Goal: Task Accomplishment & Management: Manage account settings

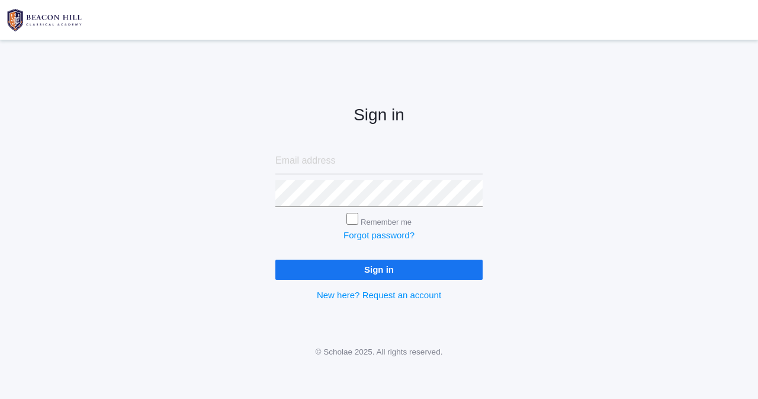
type input "jazmine.benning@yahoo.com"
click at [376, 266] on input "Sign in" at bounding box center [378, 269] width 207 height 20
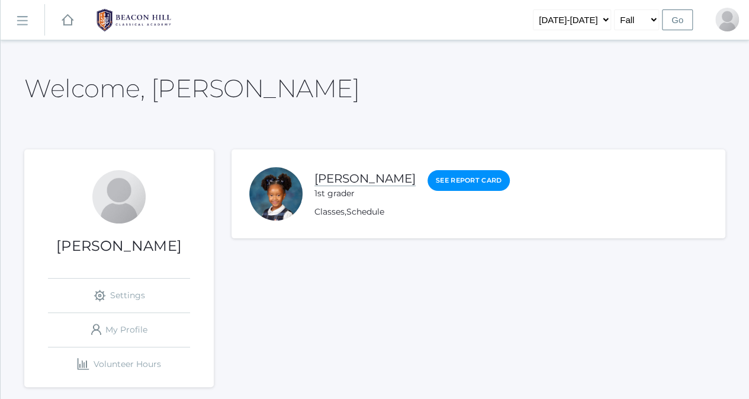
click at [367, 177] on link "[PERSON_NAME]" at bounding box center [365, 178] width 101 height 15
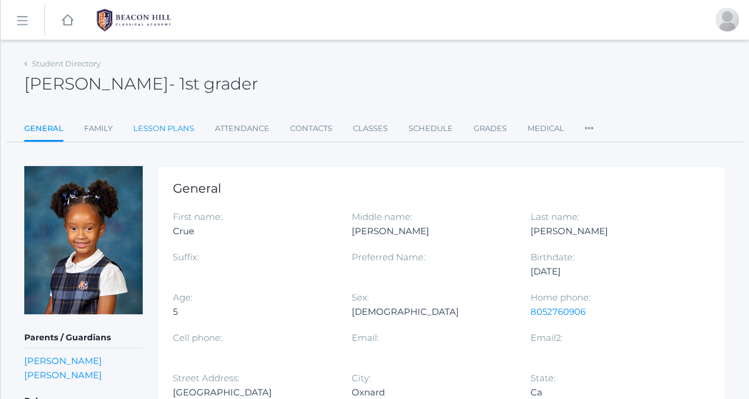
click at [154, 126] on link "Lesson Plans" at bounding box center [163, 129] width 61 height 24
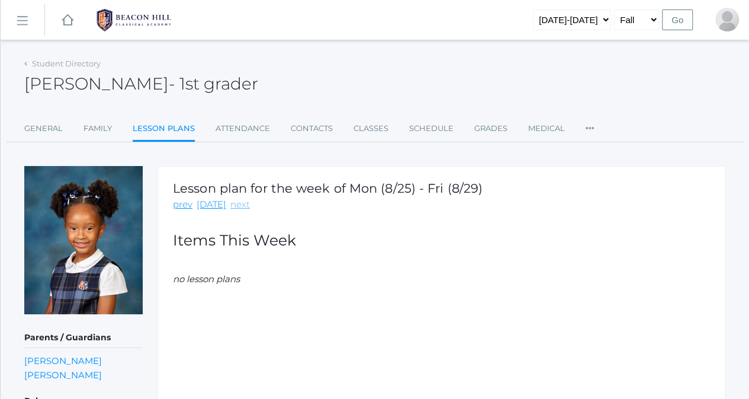
click at [232, 204] on link "next" at bounding box center [240, 205] width 20 height 14
click at [234, 204] on link "next" at bounding box center [240, 205] width 20 height 14
click at [185, 207] on link "prev" at bounding box center [183, 205] width 20 height 14
click at [169, 82] on span "- 1st grader" at bounding box center [213, 83] width 89 height 20
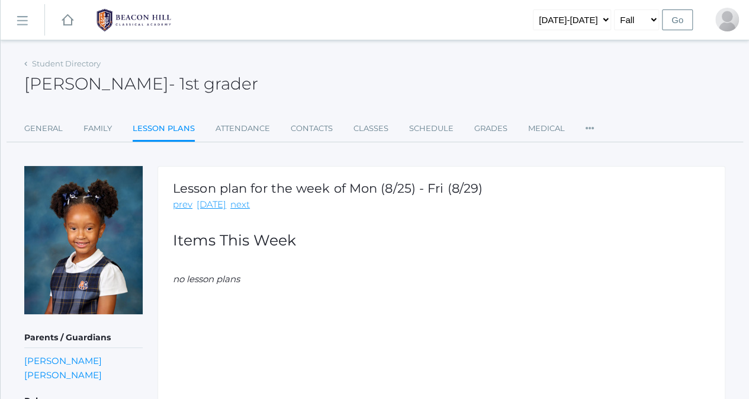
click at [69, 20] on rect at bounding box center [67, 20] width 14 height 14
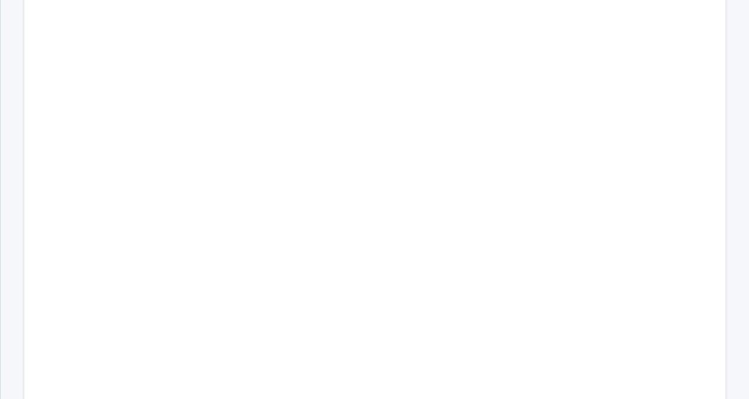
scroll to position [118, 0]
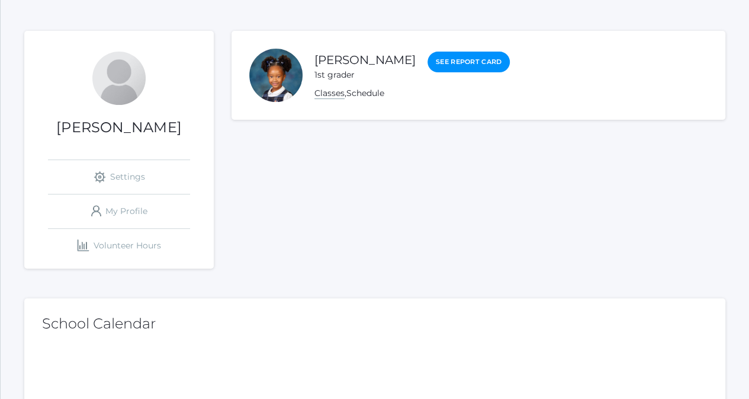
click at [338, 96] on link "Classes" at bounding box center [330, 93] width 30 height 11
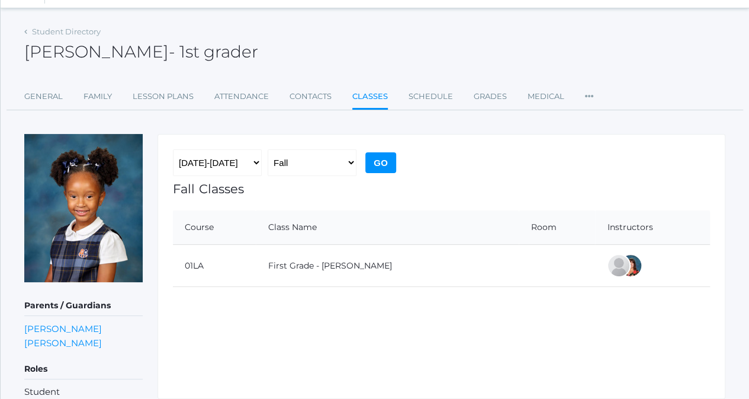
scroll to position [14, 0]
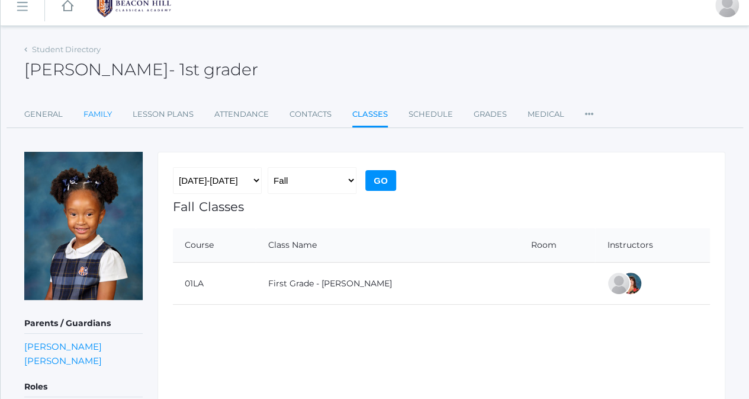
click at [96, 112] on link "Family" at bounding box center [98, 114] width 28 height 24
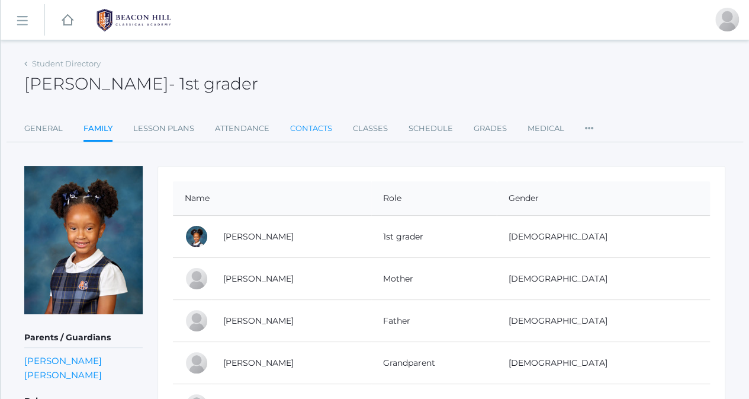
click at [316, 125] on link "Contacts" at bounding box center [311, 129] width 42 height 24
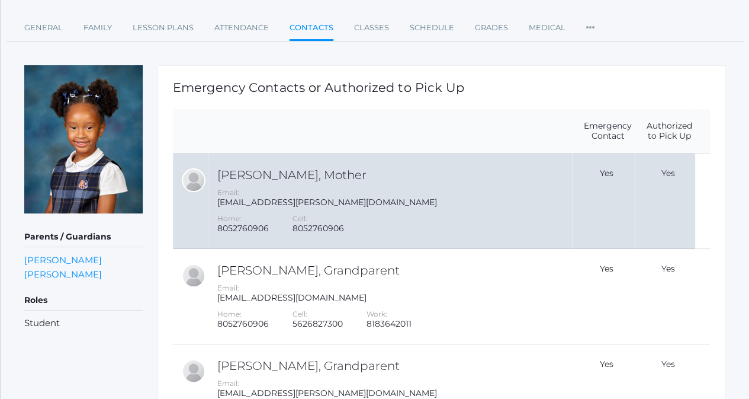
scroll to position [118, 0]
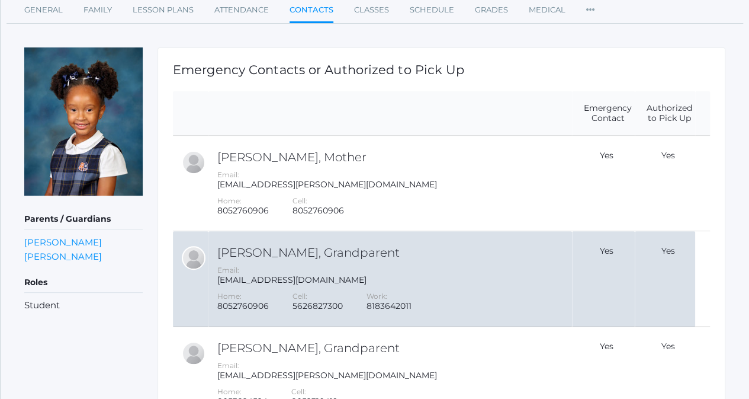
click at [361, 255] on h2 "Claudius Harris, Grandparent" at bounding box center [393, 252] width 352 height 13
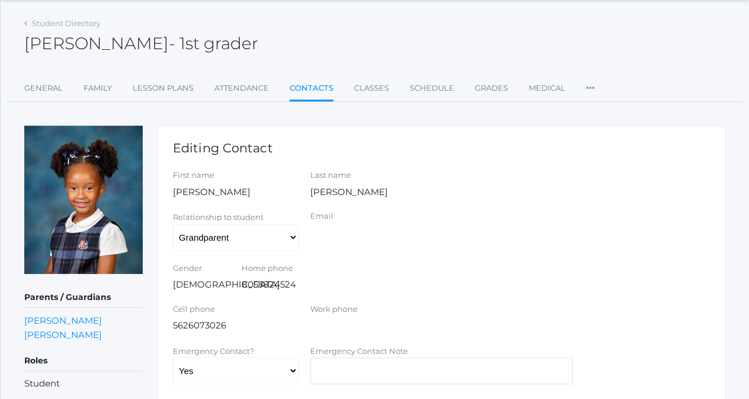
scroll to position [59, 0]
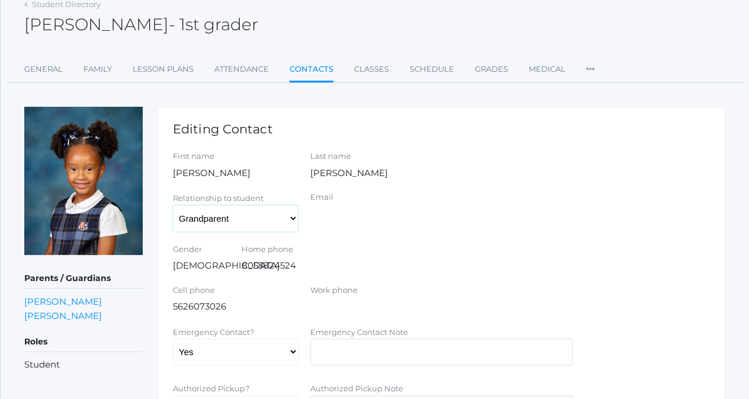
click at [281, 220] on select "Aunt Birth Mom Brother Father Friend Grandparent Guardian Mother Other Sister S…" at bounding box center [236, 218] width 126 height 27
click at [173, 205] on select "Aunt Birth Mom Brother Father Friend Grandparent Guardian Mother Other Sister S…" at bounding box center [236, 218] width 126 height 27
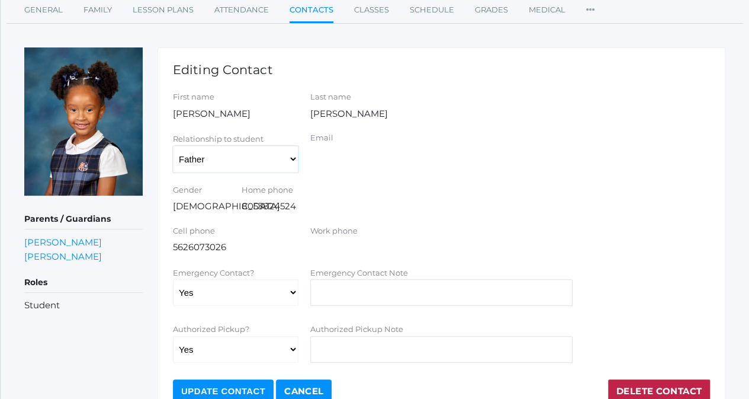
scroll to position [178, 0]
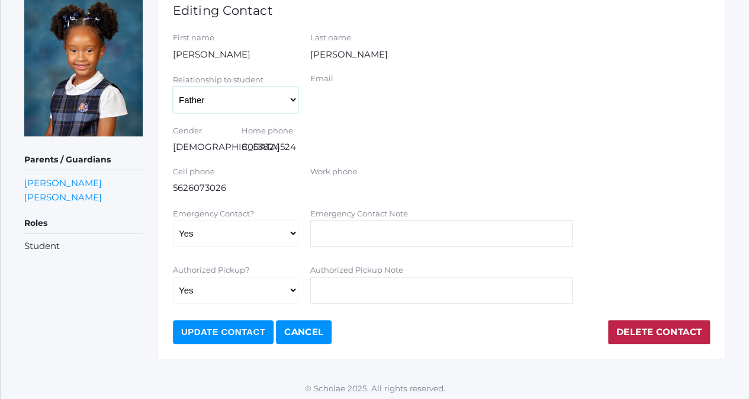
click at [261, 92] on select "Aunt Birth Mom Brother Father Friend Grandparent Guardian Mother Other Sister S…" at bounding box center [236, 99] width 126 height 27
select select "Grandparent"
click at [173, 86] on select "Aunt Birth Mom Brother Father Friend Grandparent Guardian Mother Other Sister S…" at bounding box center [236, 99] width 126 height 27
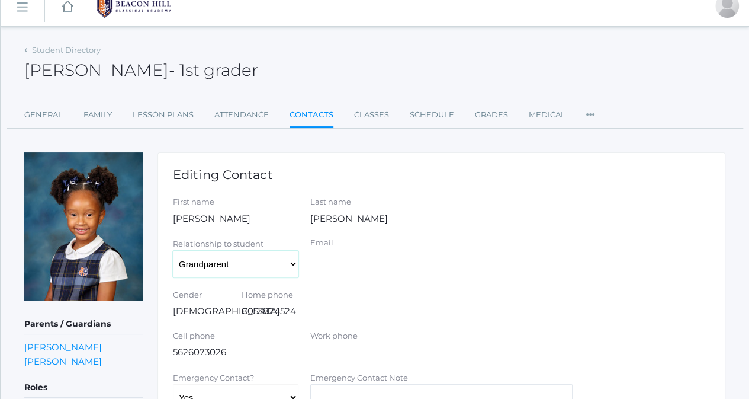
scroll to position [0, 0]
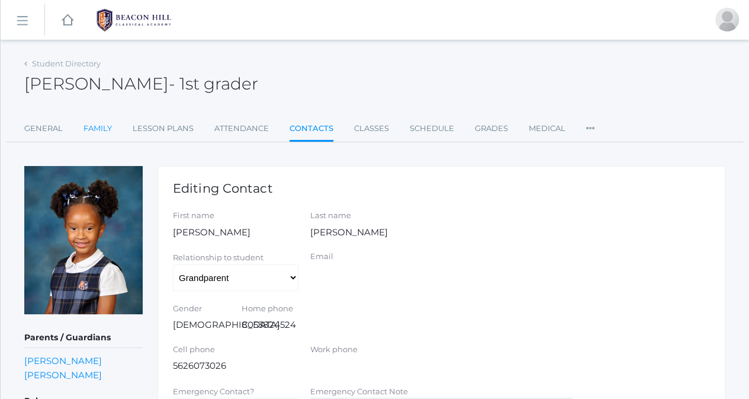
click at [81, 140] on div "Student Directory [PERSON_NAME] - 1st grader [PERSON_NAME] 1st grader General F…" at bounding box center [374, 296] width 701 height 482
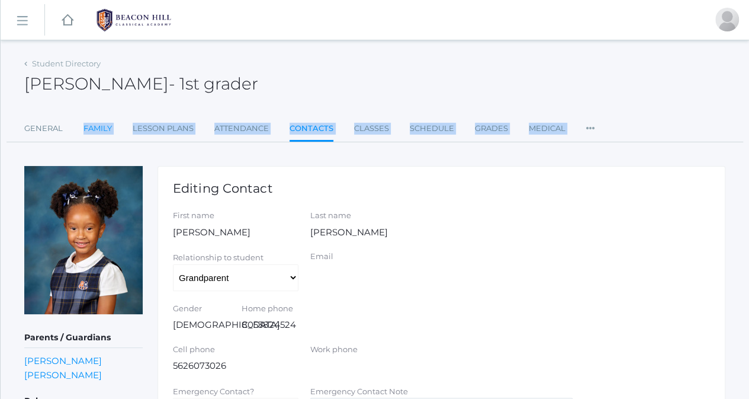
click at [97, 123] on link "Family" at bounding box center [98, 129] width 28 height 24
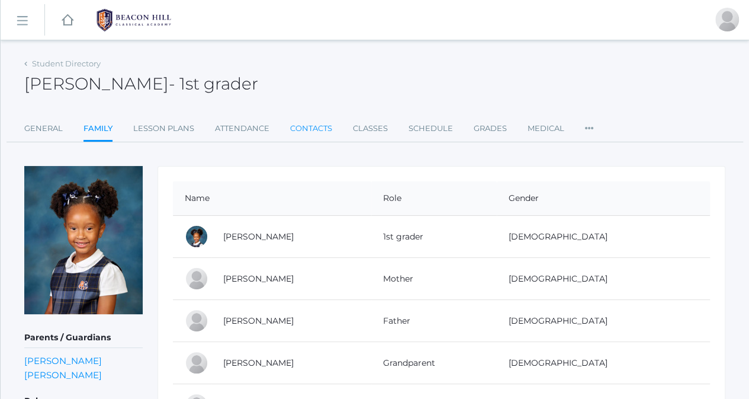
click at [316, 129] on link "Contacts" at bounding box center [311, 129] width 42 height 24
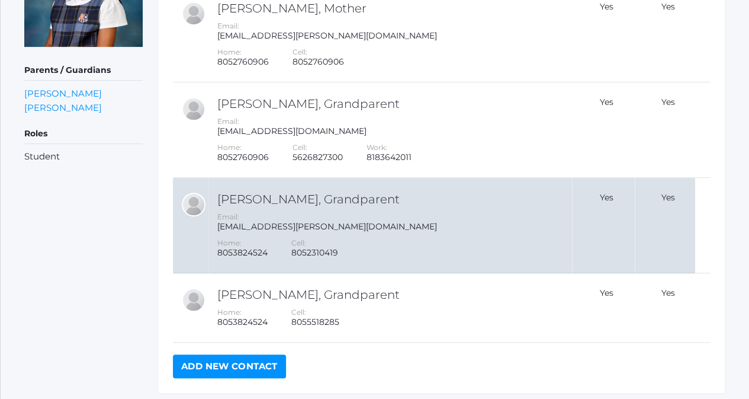
scroll to position [249, 0]
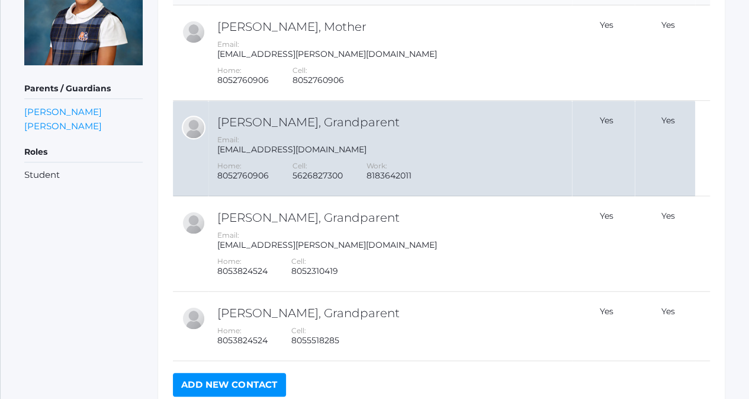
click at [309, 131] on td "[PERSON_NAME], Grandparent Email: [EMAIL_ADDRESS][DOMAIN_NAME] Home: 8052760906…" at bounding box center [391, 148] width 364 height 95
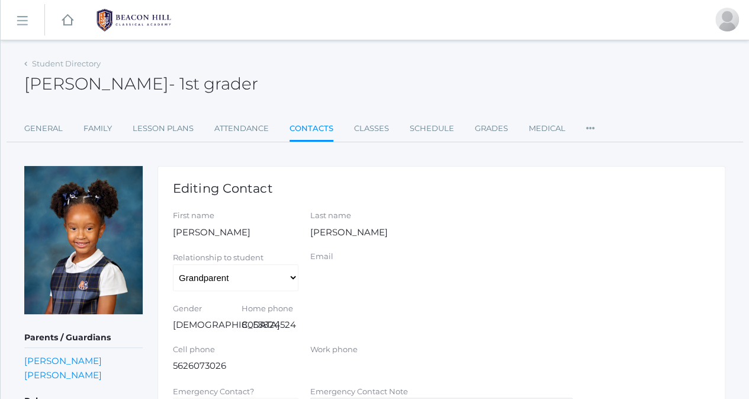
click at [316, 123] on link "Contacts" at bounding box center [312, 129] width 44 height 25
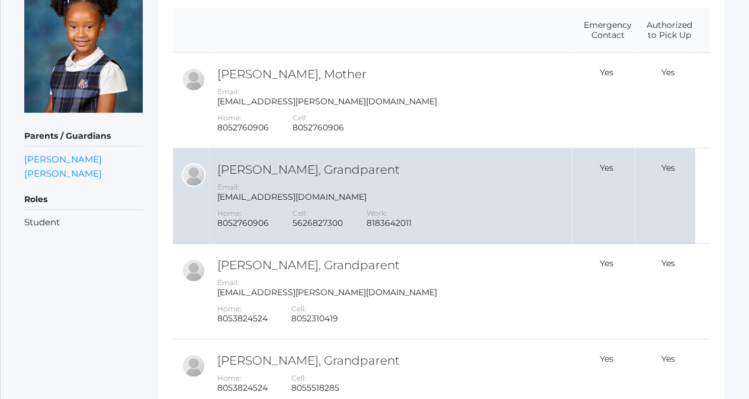
scroll to position [190, 0]
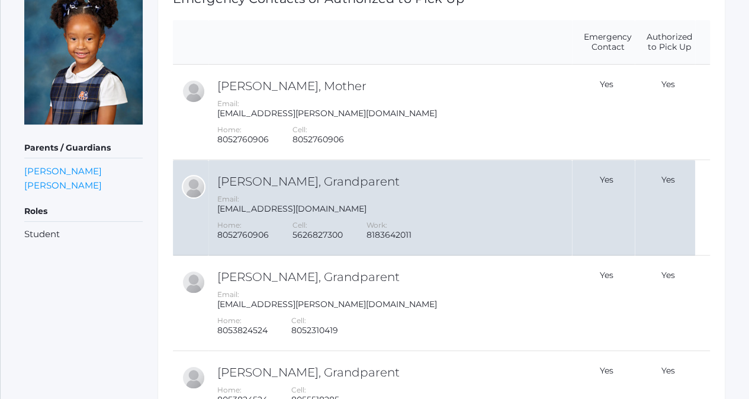
click at [459, 203] on div "Email: Claudius3rd@gmail.com" at bounding box center [393, 204] width 352 height 20
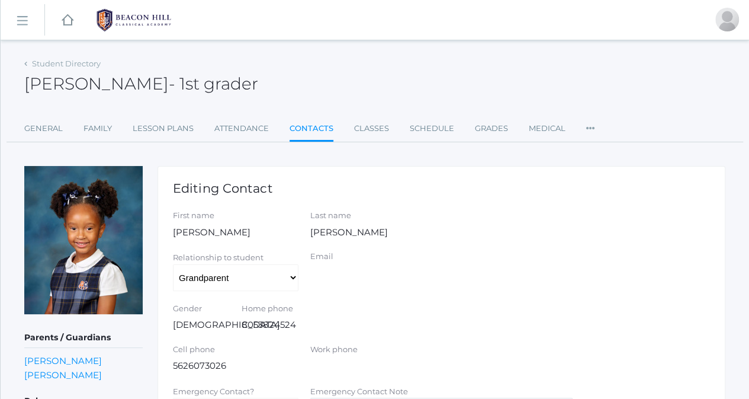
drag, startPoint x: 181, startPoint y: 366, endPoint x: 235, endPoint y: 370, distance: 53.5
click at [235, 368] on div "Cell phone 5626073026" at bounding box center [236, 358] width 126 height 29
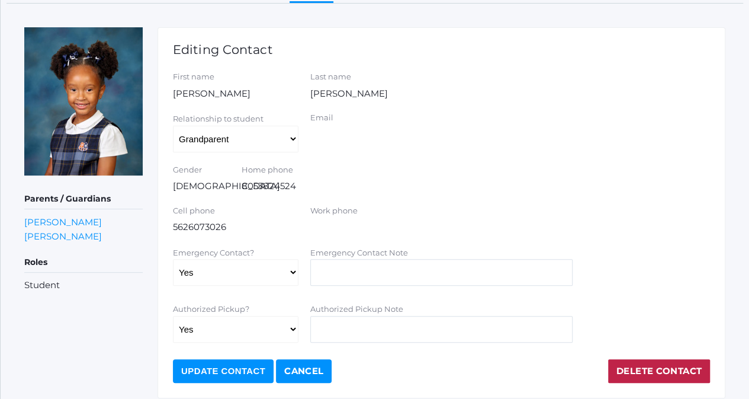
scroll to position [178, 0]
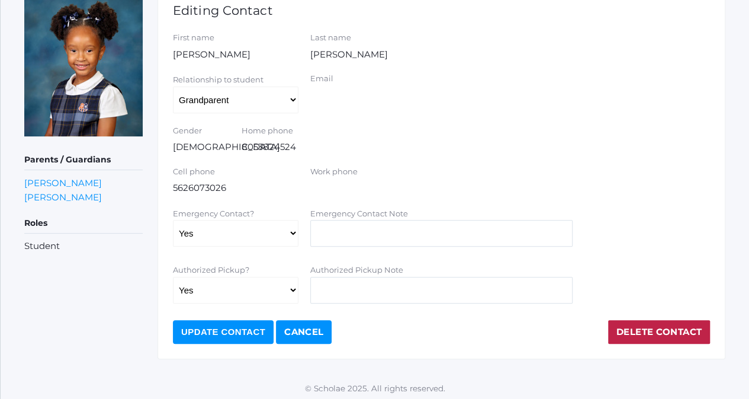
click at [378, 101] on div "Relationship to student Aunt Birth Mom Brother Father Friend Grandparent Guardi…" at bounding box center [441, 93] width 549 height 40
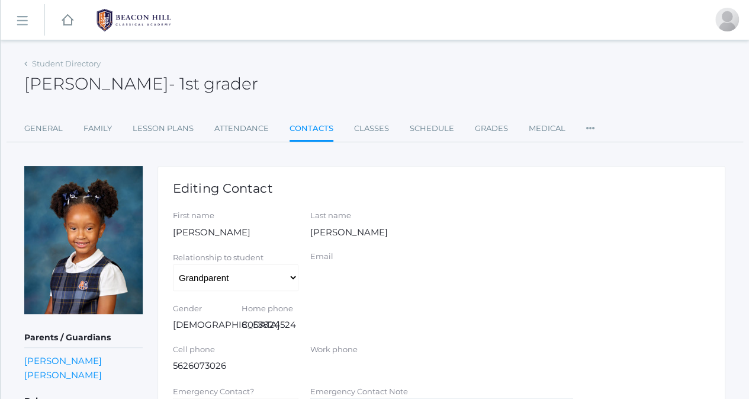
click at [303, 119] on link "Contacts" at bounding box center [312, 129] width 44 height 25
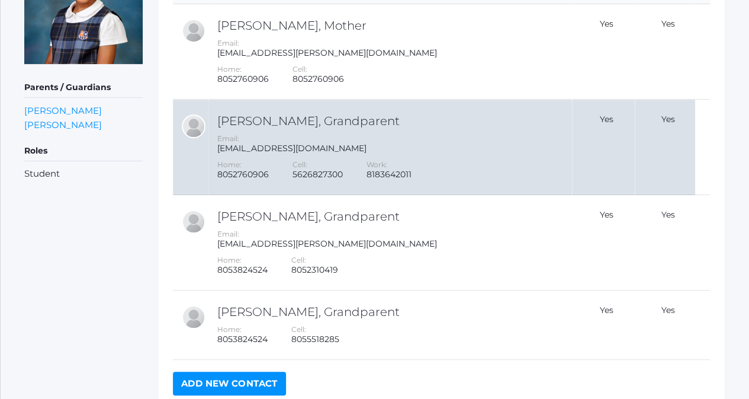
scroll to position [178, 0]
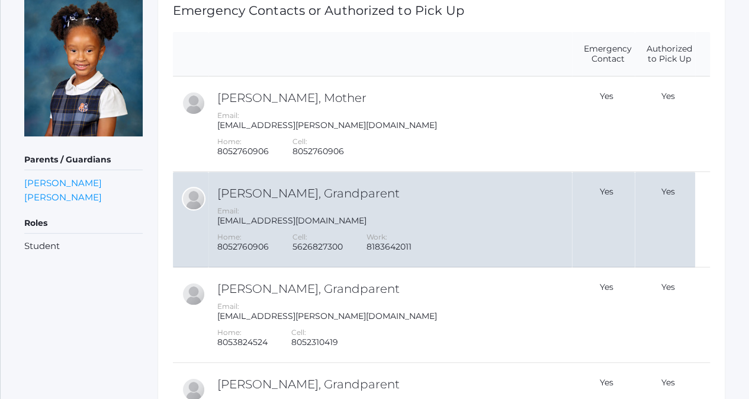
click at [429, 193] on h2 "Claudius Harris, Grandparent" at bounding box center [393, 193] width 352 height 13
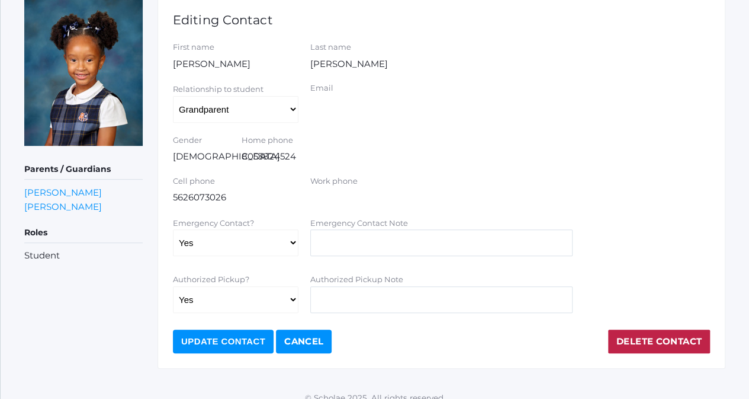
scroll to position [178, 0]
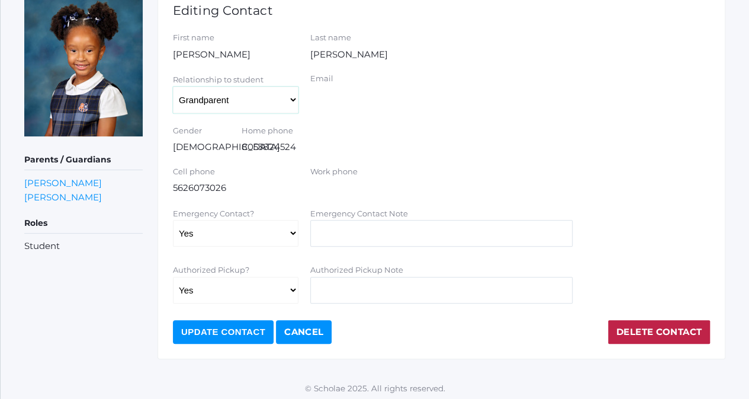
click at [258, 101] on select "Aunt Birth Mom Brother Father Friend Grandparent Guardian Mother Other Sister S…" at bounding box center [236, 99] width 126 height 27
select select "Father"
click at [173, 86] on select "Aunt Birth Mom Brother Father Friend Grandparent Guardian Mother Other Sister S…" at bounding box center [236, 99] width 126 height 27
click at [232, 184] on div "Cell phone 5626073026" at bounding box center [236, 180] width 126 height 29
click at [199, 188] on div "Cell phone 5626073026" at bounding box center [236, 180] width 126 height 29
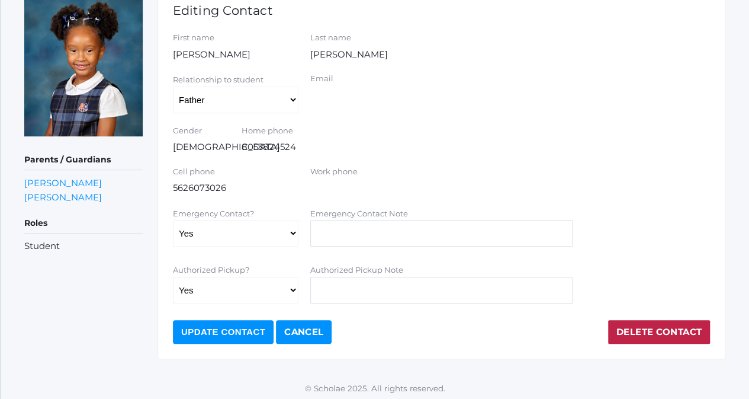
drag, startPoint x: 219, startPoint y: 151, endPoint x: 300, endPoint y: 146, distance: 81.3
click at [300, 146] on div "Gender Male Home phone 8053824524" at bounding box center [441, 139] width 549 height 29
click at [232, 184] on div "Cell phone 5626073026" at bounding box center [236, 180] width 126 height 29
click at [257, 150] on div "Home phone 8053824524" at bounding box center [305, 139] width 126 height 29
click at [312, 331] on link "Cancel" at bounding box center [304, 332] width 56 height 24
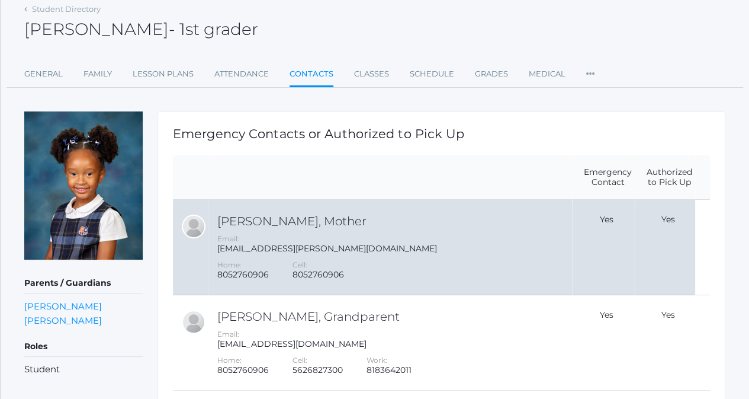
scroll to position [118, 0]
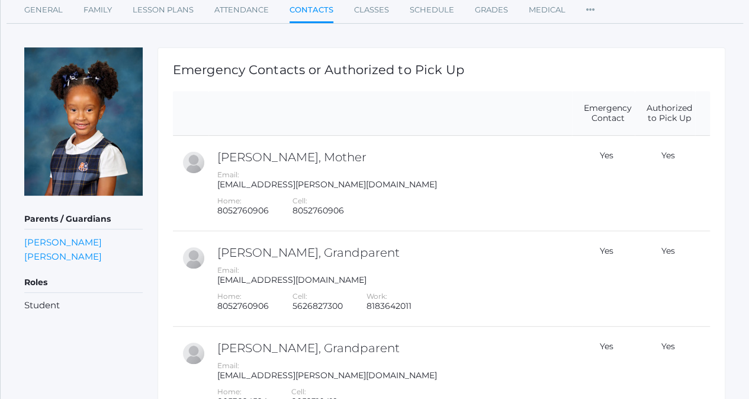
click at [307, 9] on link "Contacts" at bounding box center [312, 10] width 44 height 25
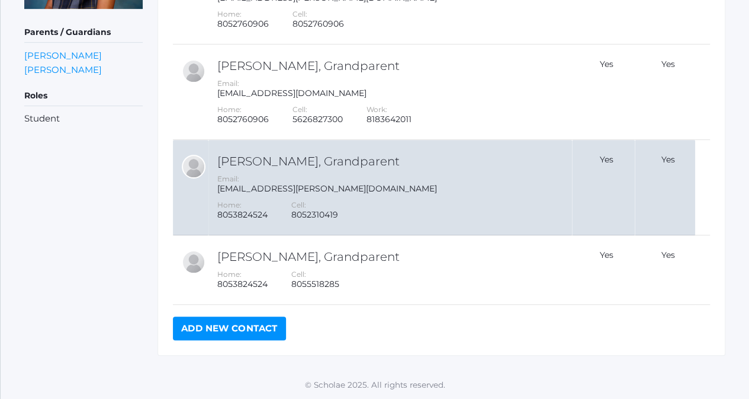
scroll to position [308, 0]
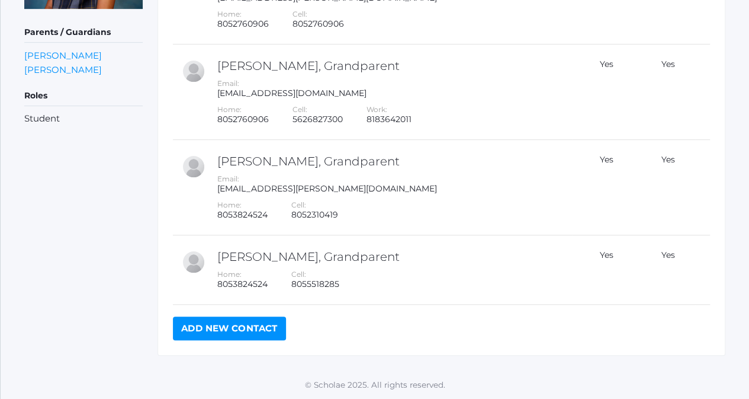
click at [246, 332] on link "Add New Contact" at bounding box center [229, 328] width 113 height 24
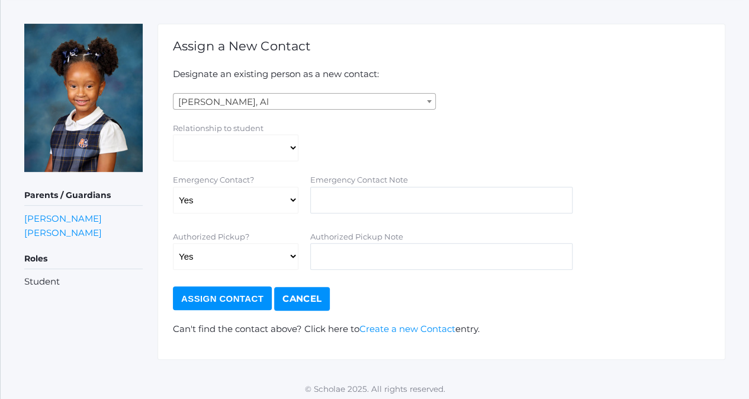
scroll to position [145, 0]
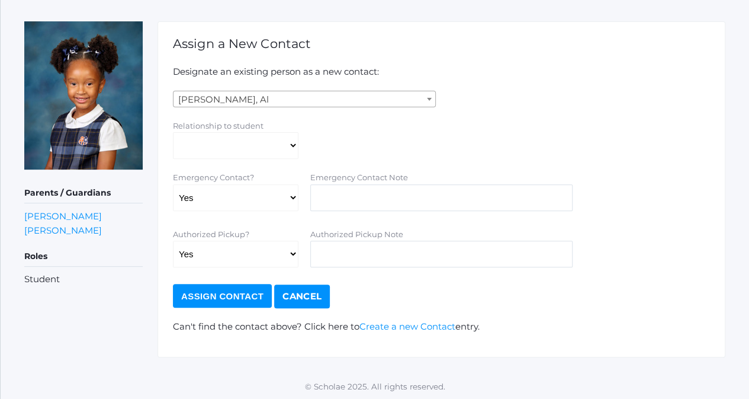
click at [345, 99] on span "Abdulla, Al" at bounding box center [305, 99] width 262 height 17
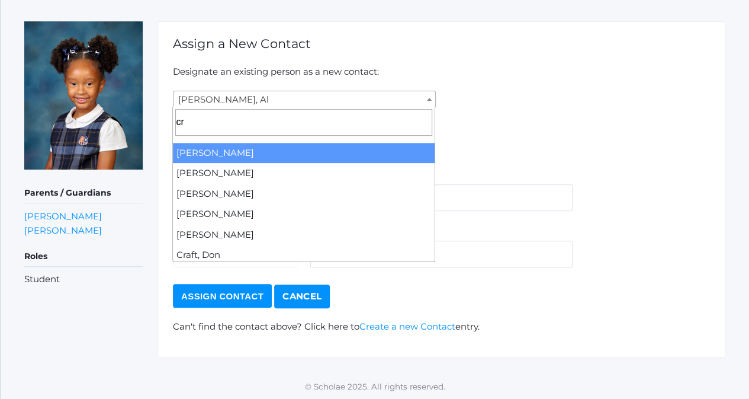
type input "c"
click at [442, 66] on p "Designate an existing person as a new contact:" at bounding box center [441, 72] width 537 height 14
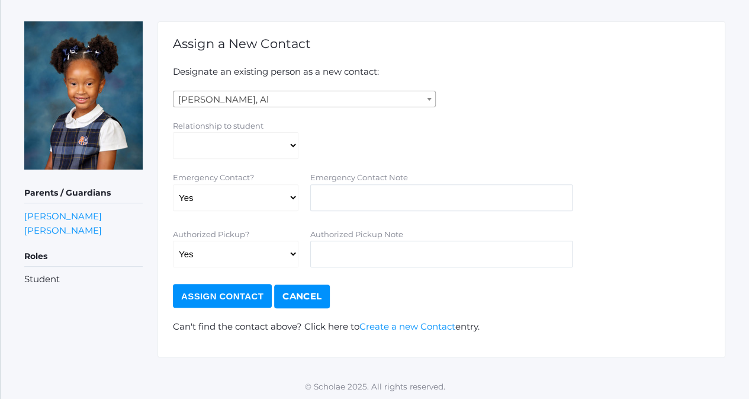
click at [296, 94] on span "Abdulla, Al" at bounding box center [305, 99] width 262 height 17
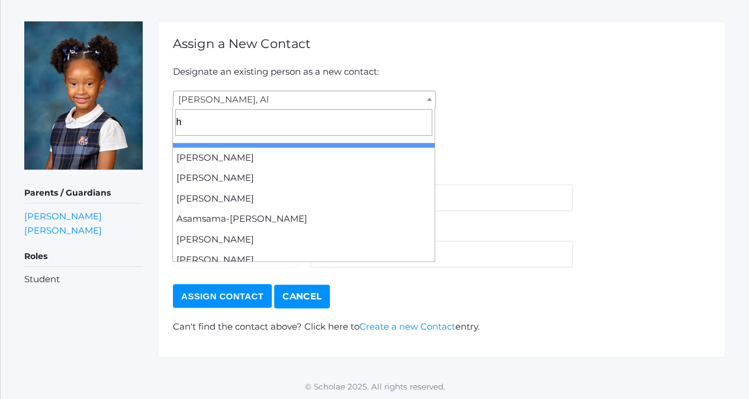
scroll to position [0, 0]
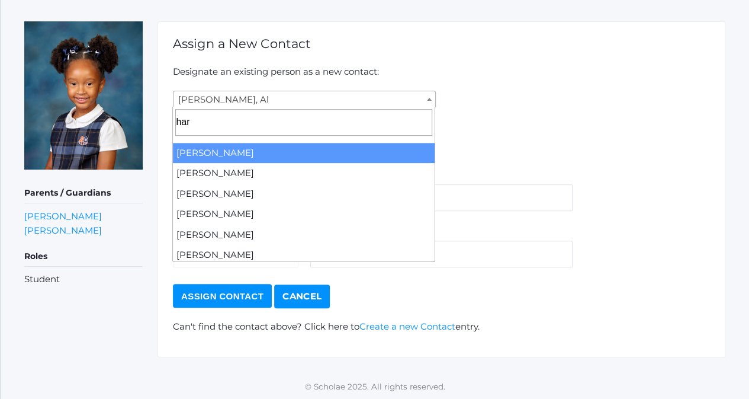
type input "harr"
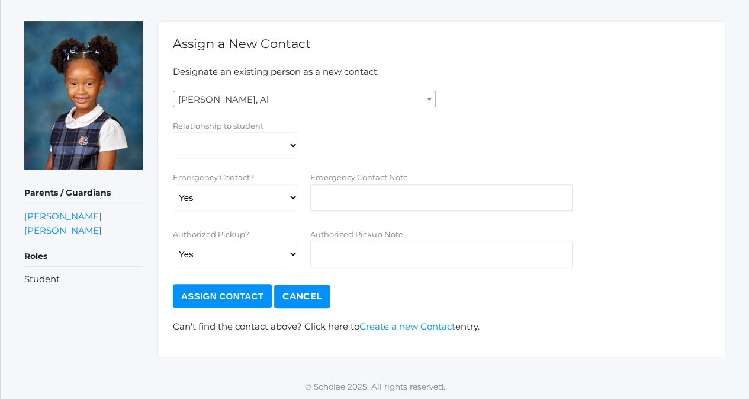
click at [578, 107] on form "Abdulla, Al Abdulla, Al Abdulla, Linda Abdulla, Nina Abrea, Bibiana Abrea, Marc…" at bounding box center [441, 199] width 537 height 217
click at [296, 94] on span "Abdulla, Al" at bounding box center [305, 99] width 262 height 17
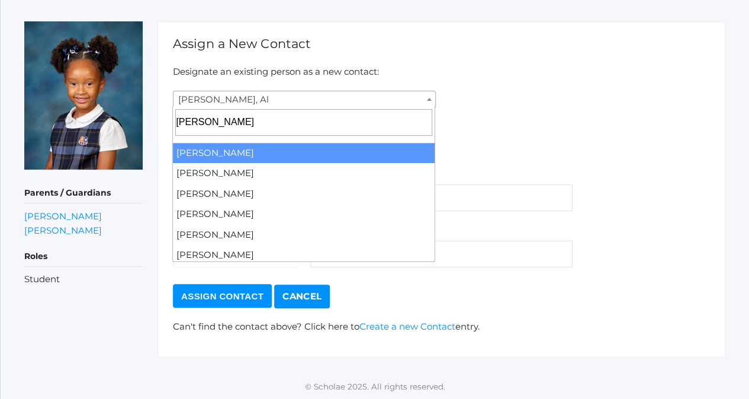
type input "harris"
select select "4024"
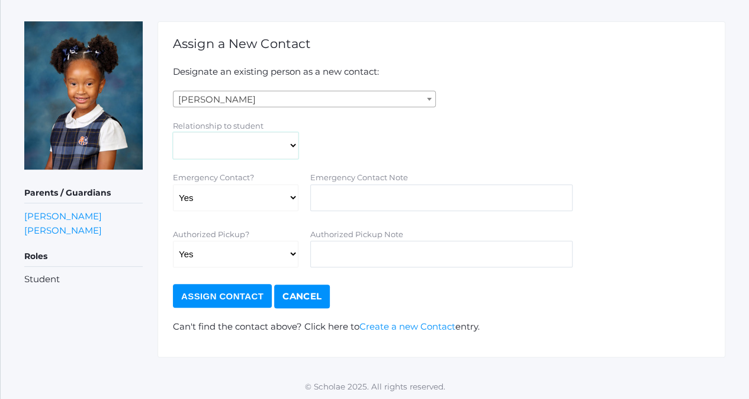
click at [274, 145] on select "Aunt Birth Mom Brother Father Friend Grandparent Guardian Mother Other Sister S…" at bounding box center [236, 145] width 126 height 27
select select "Father"
click at [173, 132] on select "Aunt Birth Mom Brother Father Friend Grandparent Guardian Mother Other Sister S…" at bounding box center [236, 145] width 126 height 27
click at [389, 328] on link "Create a new Contact" at bounding box center [408, 325] width 96 height 11
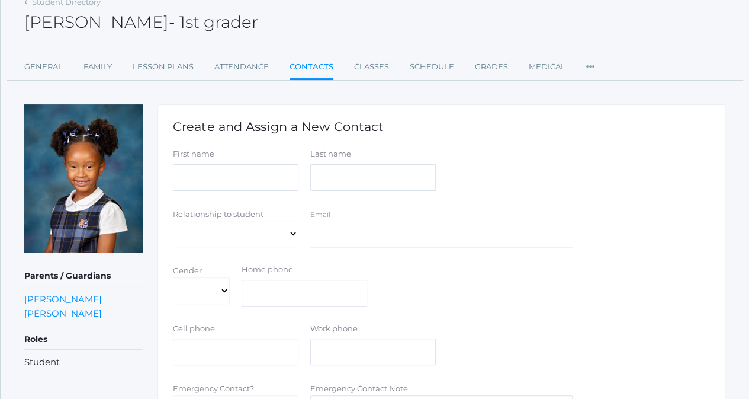
scroll to position [59, 0]
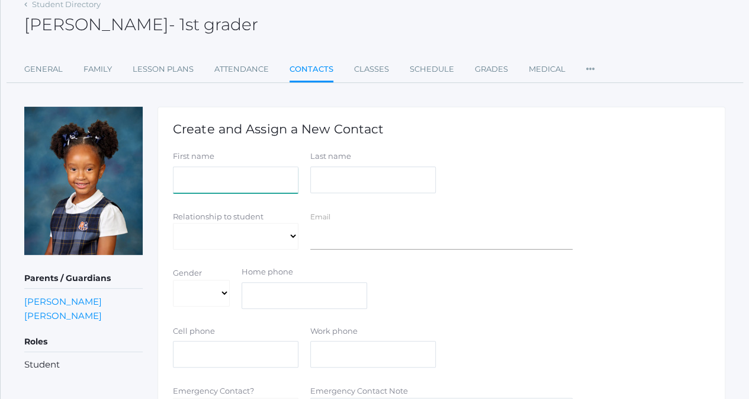
click at [229, 178] on input "First name" at bounding box center [236, 179] width 126 height 27
type input "Claudius"
click at [332, 181] on input "Last name" at bounding box center [373, 179] width 126 height 27
type input "[PERSON_NAME]"
click at [269, 235] on select "Aunt Birth Mom Brother Father Friend Grandparent Guardian Mother Other Sister S…" at bounding box center [236, 236] width 126 height 27
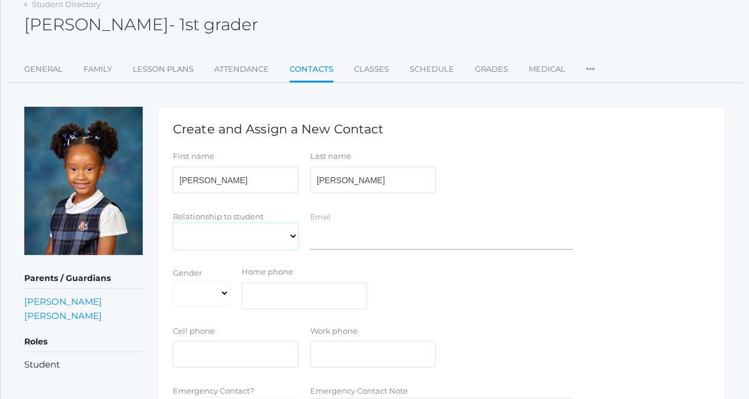
select select "Father"
click at [173, 223] on select "Aunt Birth Mom Brother Father Friend Grandparent Guardian Mother Other Sister S…" at bounding box center [236, 236] width 126 height 27
click at [353, 235] on input "Email" at bounding box center [441, 236] width 263 height 27
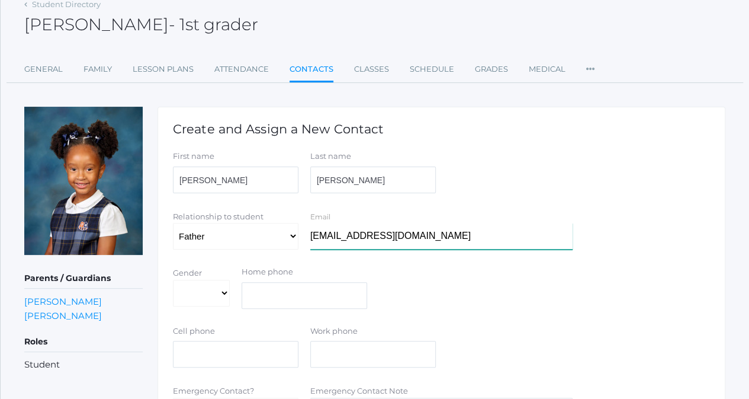
type input "[EMAIL_ADDRESS][DOMAIN_NAME]"
click at [206, 294] on select "Male Female" at bounding box center [201, 293] width 57 height 27
select select "Male"
click at [173, 280] on select "Male Female" at bounding box center [201, 293] width 57 height 27
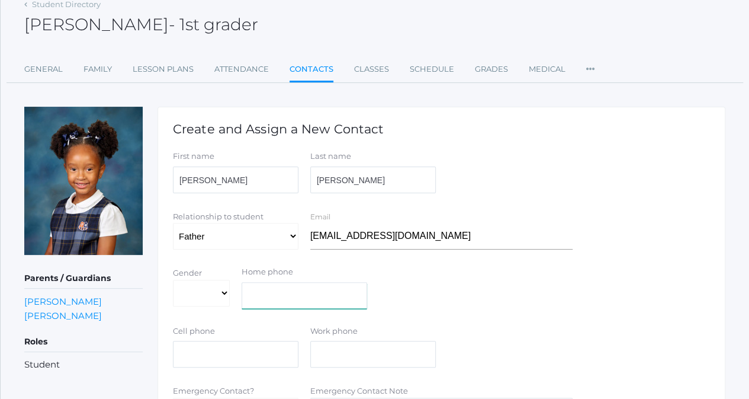
click at [280, 299] on input "text" at bounding box center [305, 295] width 126 height 27
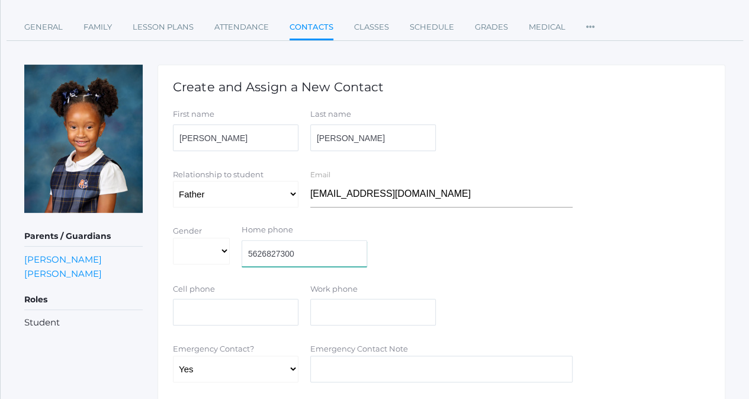
scroll to position [118, 0]
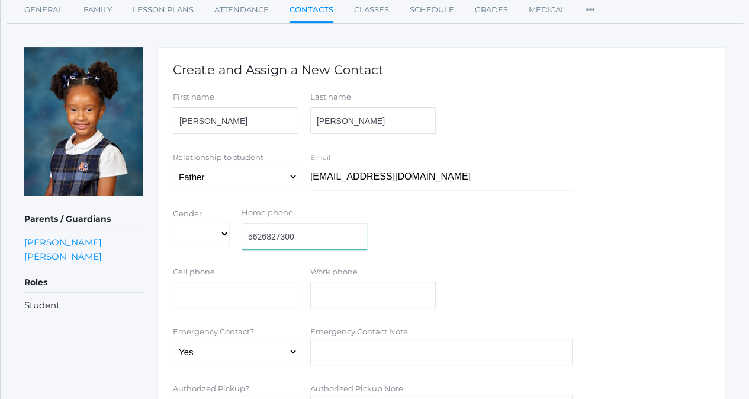
type input "5626827300"
click at [216, 292] on input "text" at bounding box center [236, 294] width 126 height 27
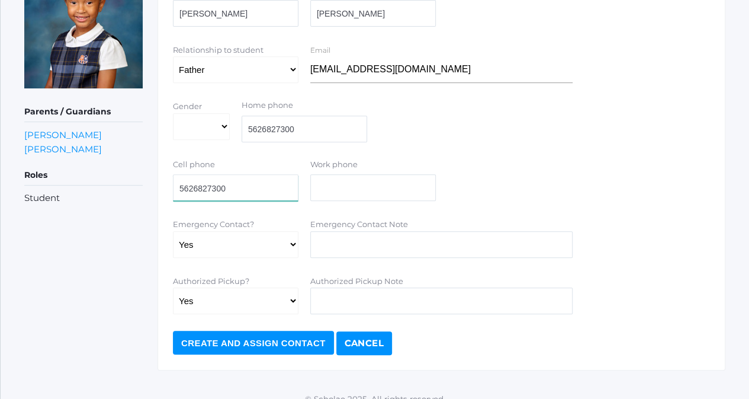
scroll to position [237, 0]
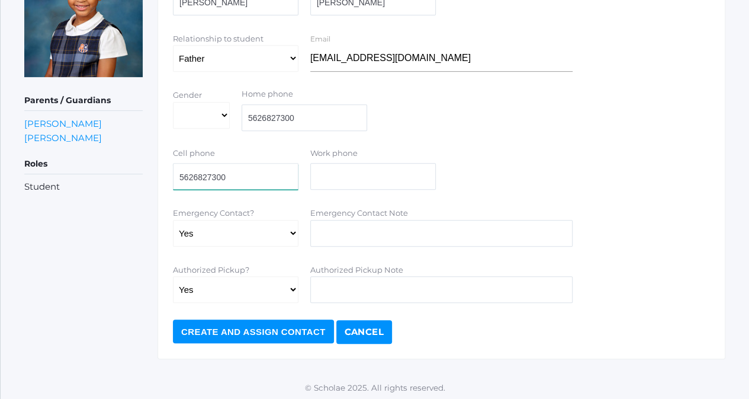
type input "5626827300"
click at [280, 334] on input "Create and Assign Contact" at bounding box center [253, 331] width 161 height 24
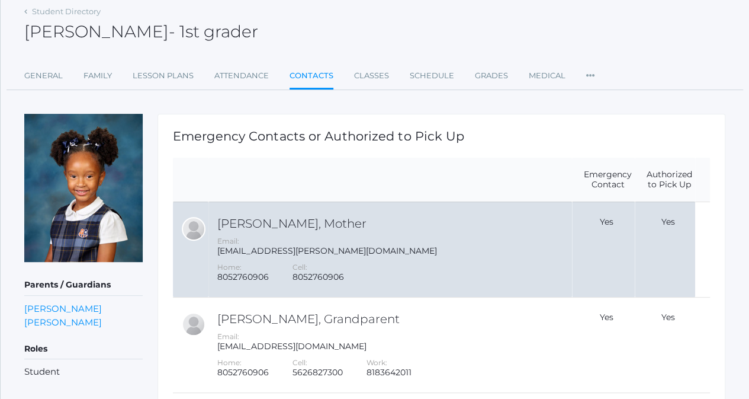
scroll to position [77, 0]
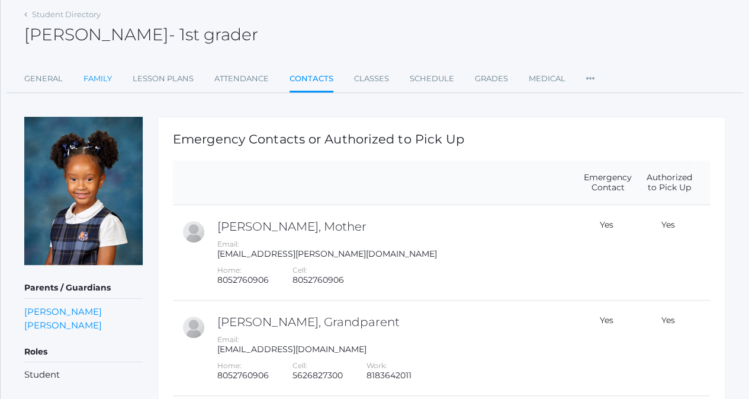
click at [100, 78] on link "Family" at bounding box center [98, 79] width 28 height 24
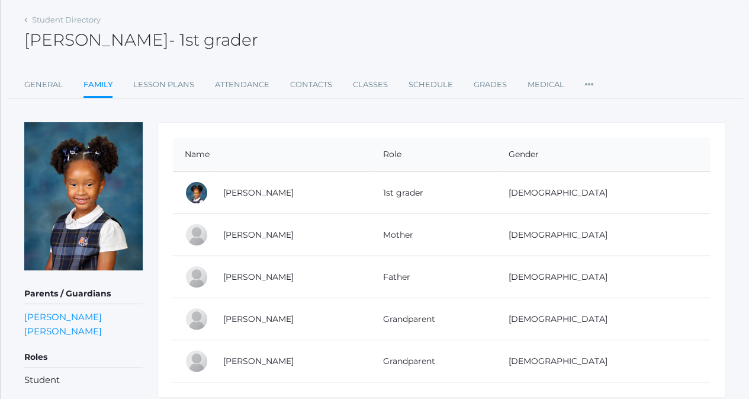
scroll to position [59, 0]
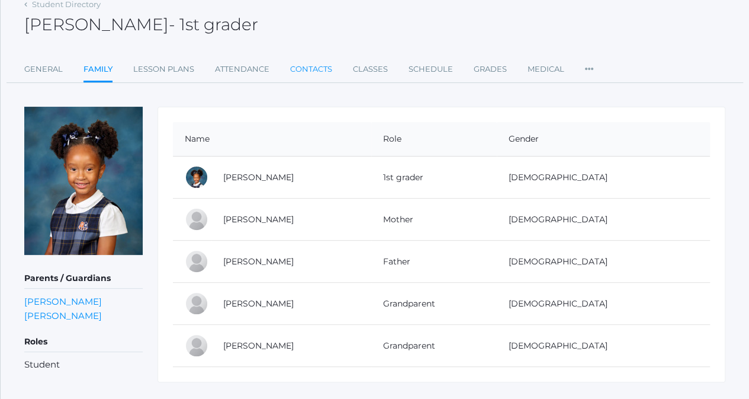
click at [318, 64] on link "Contacts" at bounding box center [311, 69] width 42 height 24
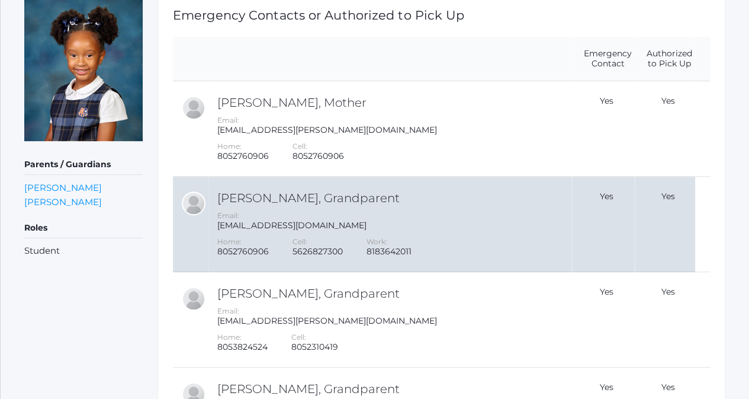
scroll to position [178, 0]
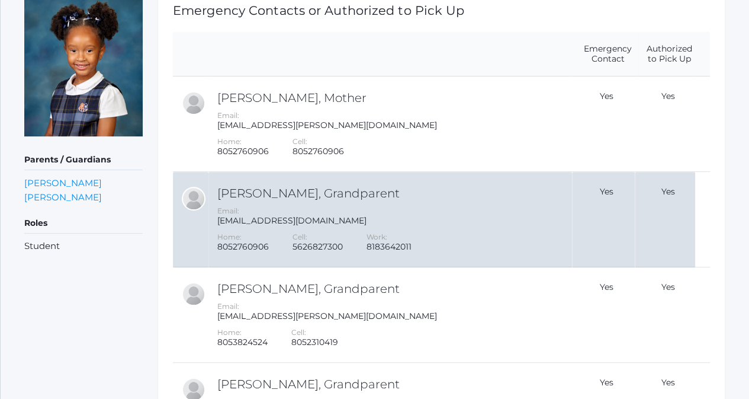
click at [512, 210] on div "Email: [EMAIL_ADDRESS][DOMAIN_NAME]" at bounding box center [393, 216] width 352 height 20
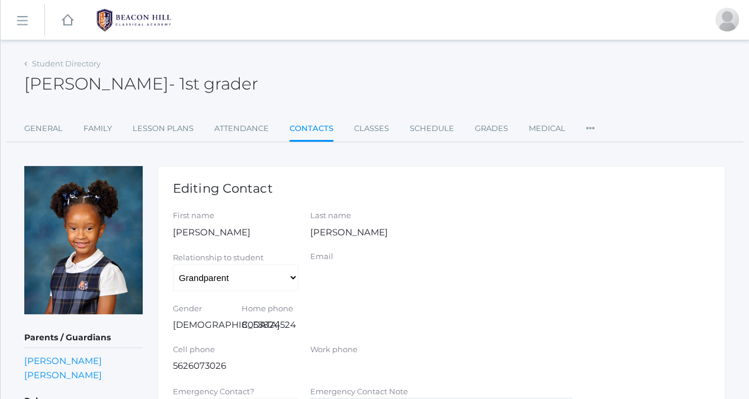
scroll to position [180, 0]
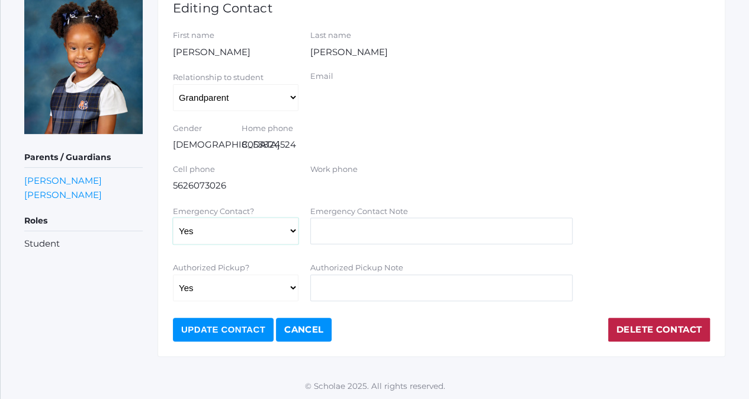
click at [240, 228] on select "Yes No" at bounding box center [236, 230] width 126 height 27
select select "false"
click at [173, 217] on select "Yes No" at bounding box center [236, 230] width 126 height 27
click at [448, 175] on div "Cell phone [PHONE_NUMBER] Work phone" at bounding box center [441, 178] width 549 height 29
click at [246, 334] on input "Update Contact" at bounding box center [223, 330] width 101 height 24
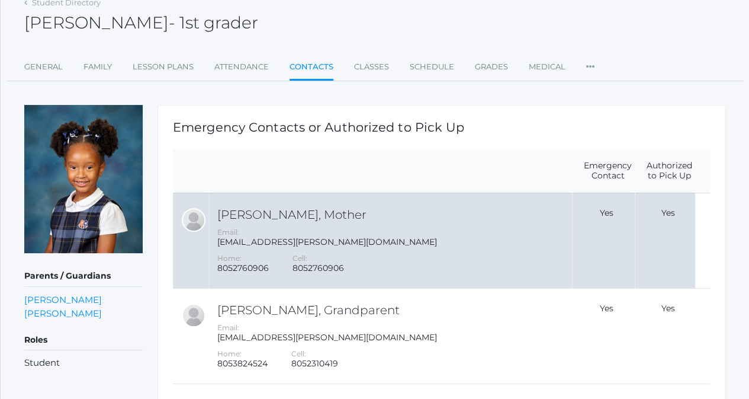
scroll to position [77, 0]
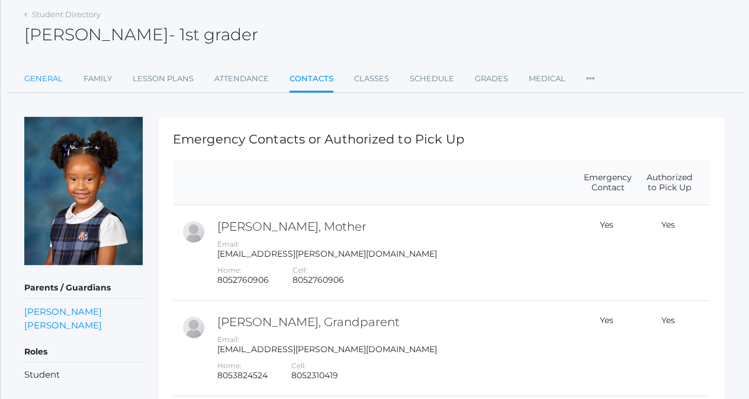
click at [43, 78] on link "General" at bounding box center [43, 79] width 39 height 24
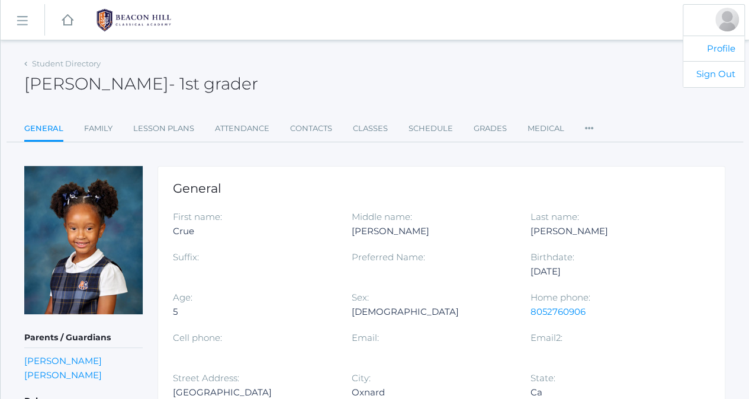
click at [723, 22] on div at bounding box center [728, 20] width 24 height 24
click at [717, 72] on link "Sign Out" at bounding box center [714, 74] width 61 height 26
